Goal: Find specific page/section: Find specific page/section

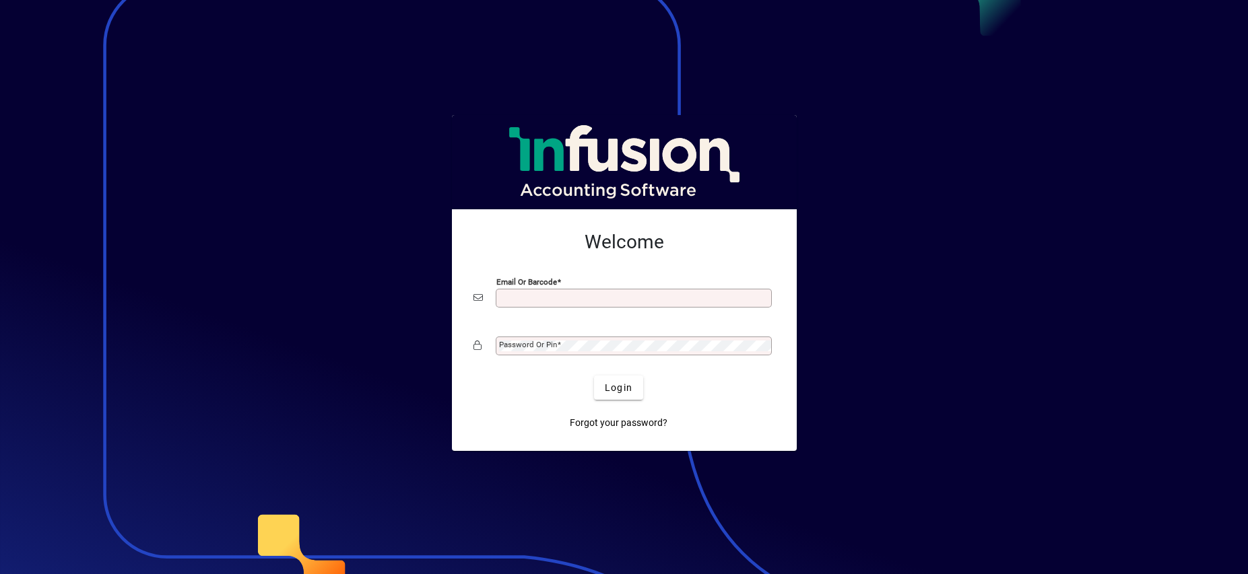
scroll to position [5, 0]
type input "**********"
click at [618, 387] on button "Login" at bounding box center [618, 388] width 49 height 24
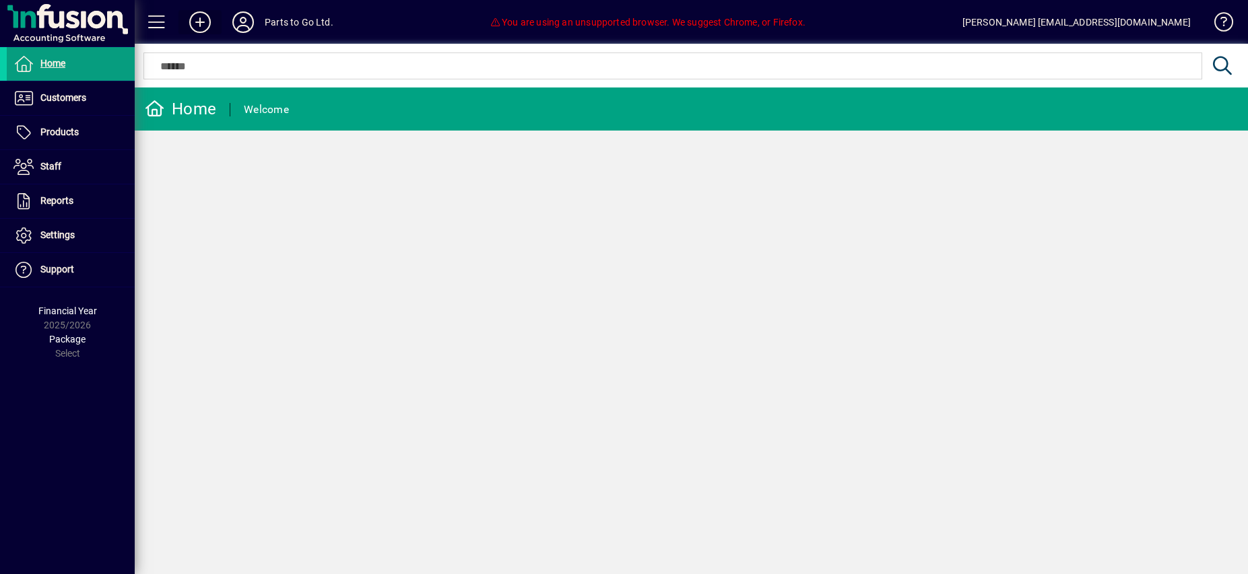
click at [200, 20] on icon at bounding box center [200, 22] width 27 height 22
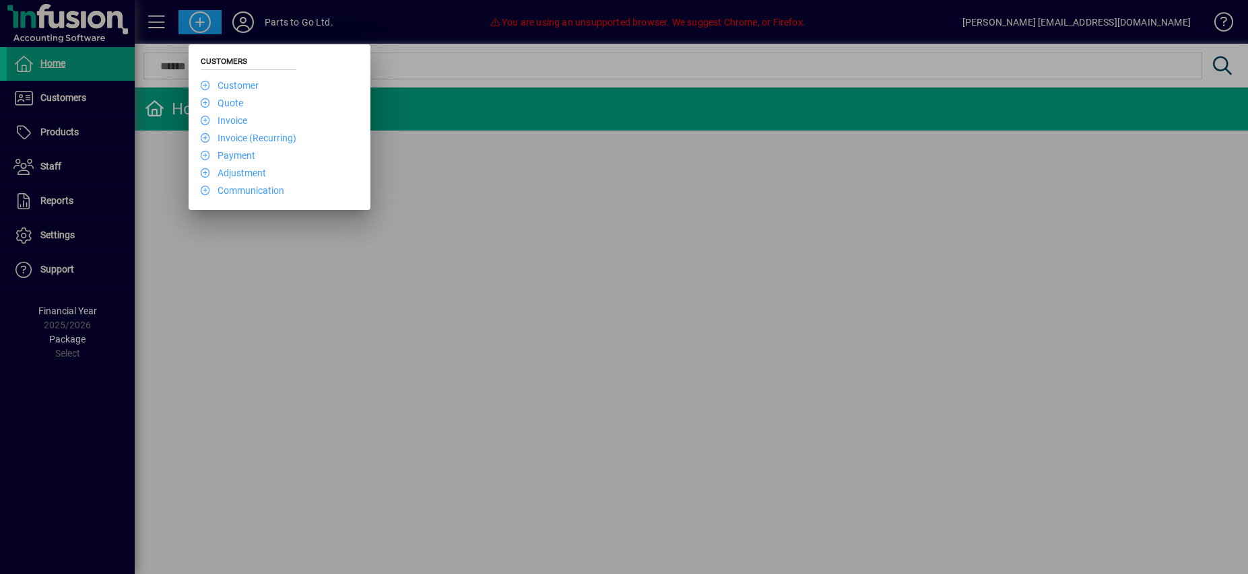
click at [333, 275] on div at bounding box center [624, 287] width 1248 height 574
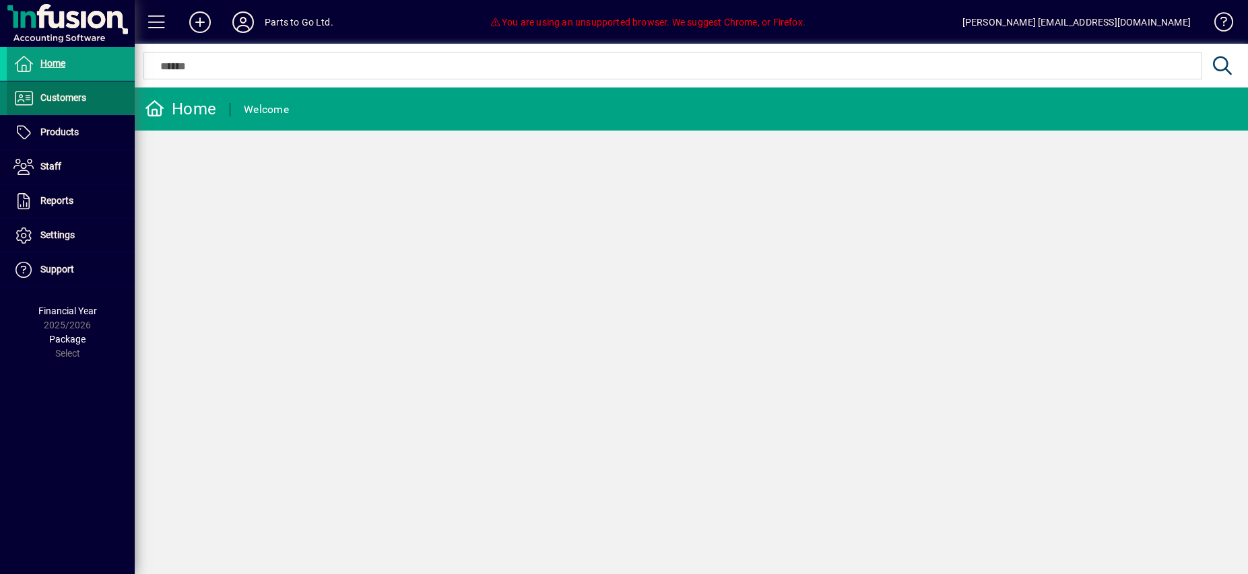
click at [90, 95] on span at bounding box center [71, 98] width 128 height 32
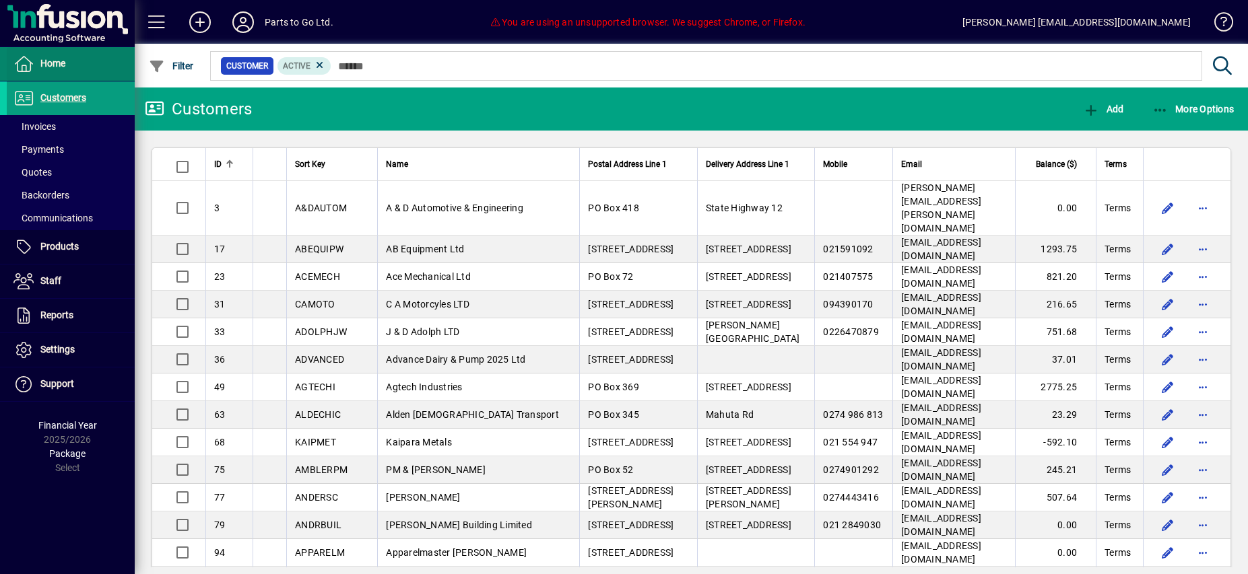
click at [65, 65] on span "Home" at bounding box center [52, 63] width 25 height 11
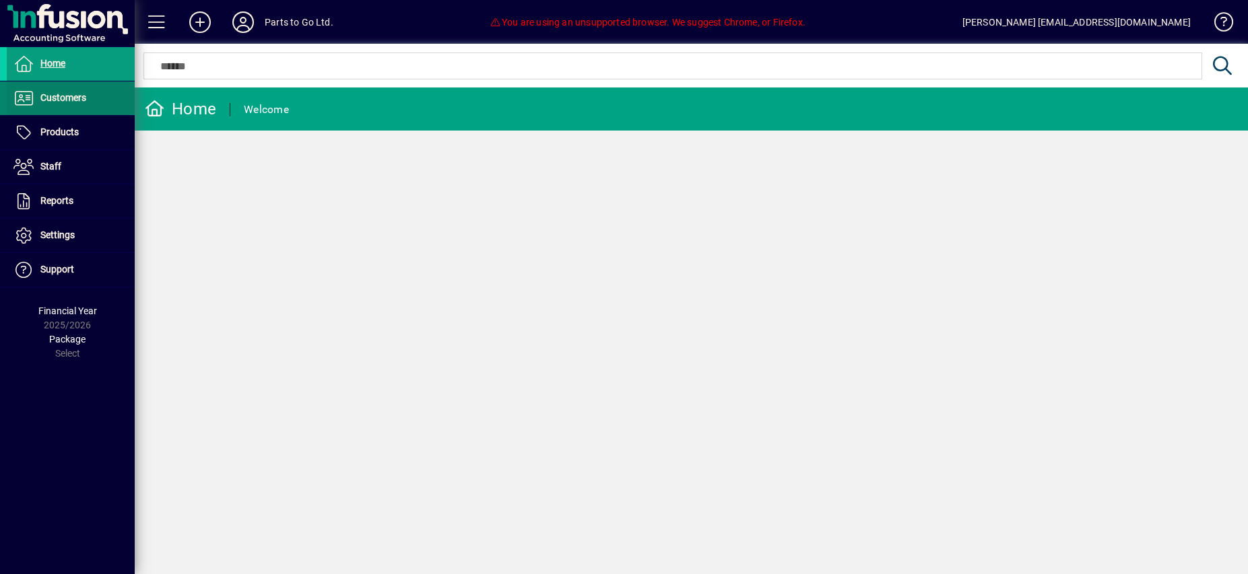
click at [84, 96] on span "Customers" at bounding box center [63, 97] width 46 height 11
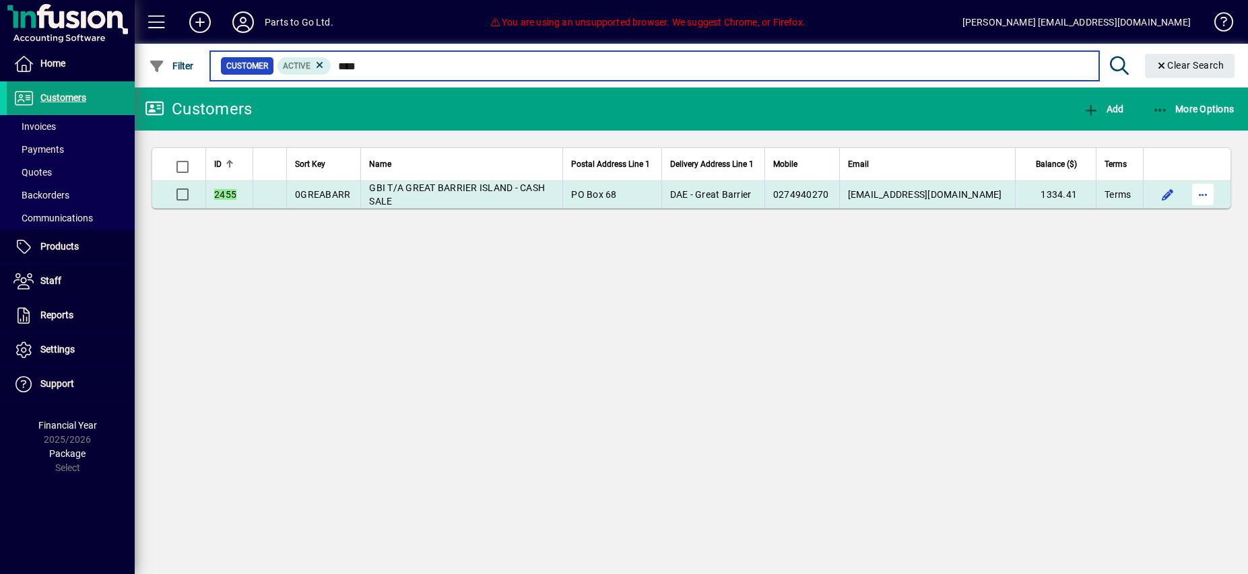
type input "****"
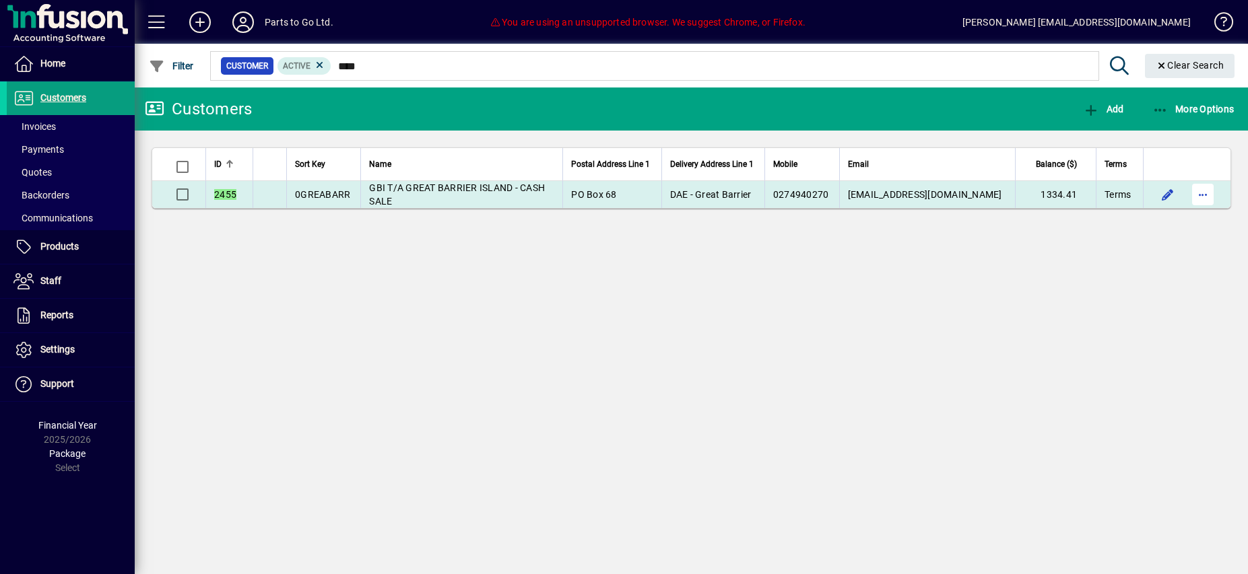
click at [1204, 197] on span "button" at bounding box center [1202, 194] width 32 height 32
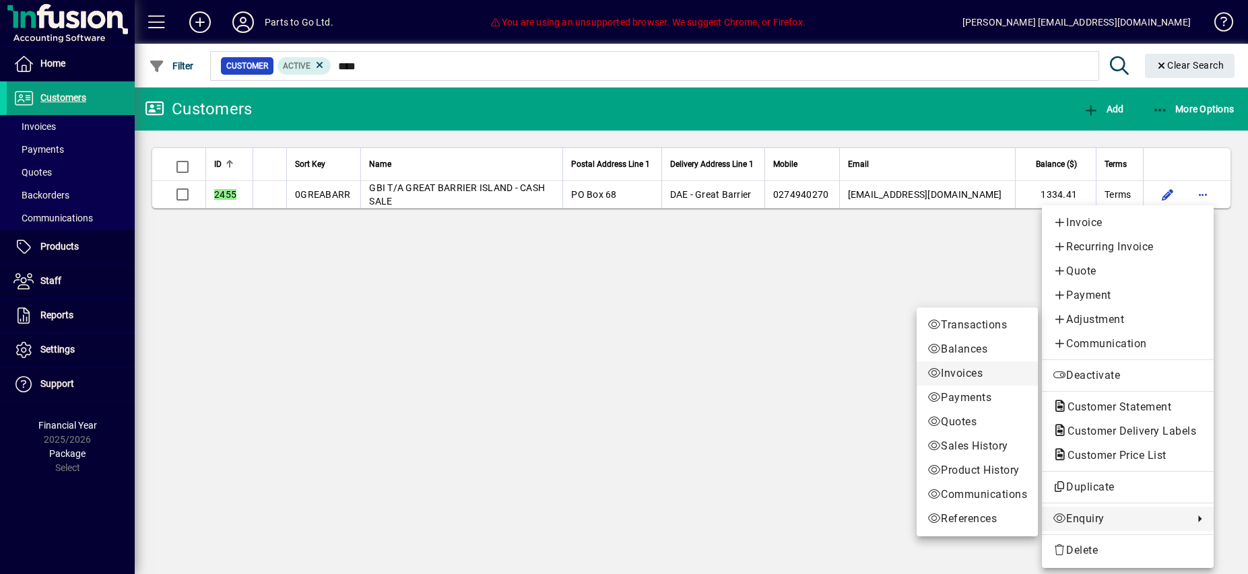
click at [970, 374] on span "Invoices" at bounding box center [977, 374] width 100 height 16
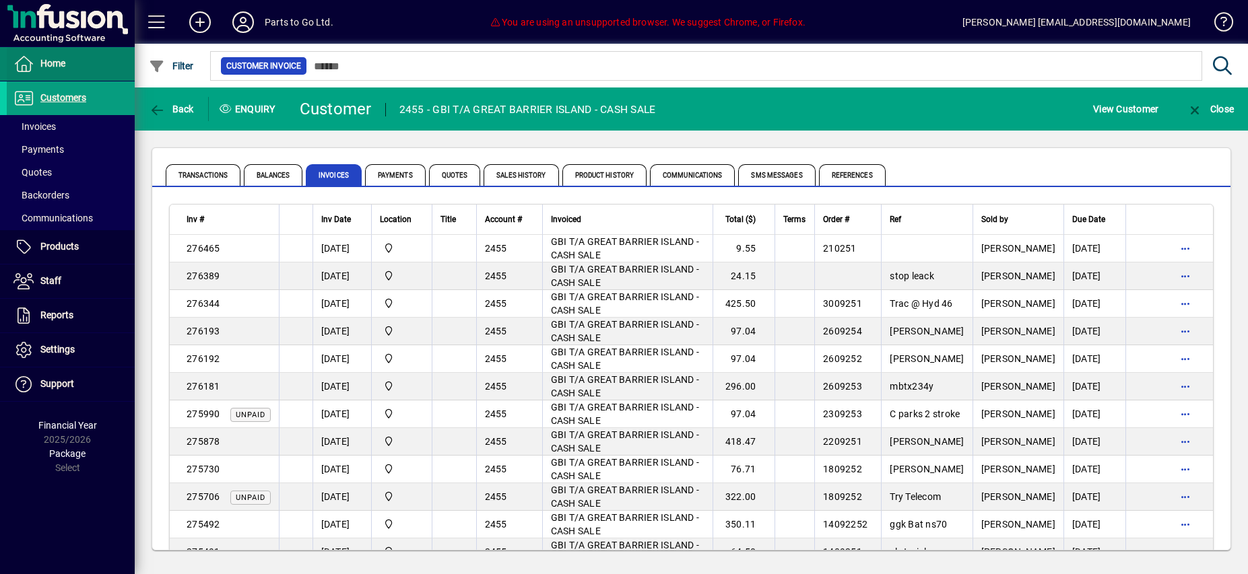
click at [64, 63] on span "Home" at bounding box center [52, 63] width 25 height 11
